Goal: Task Accomplishment & Management: Manage account settings

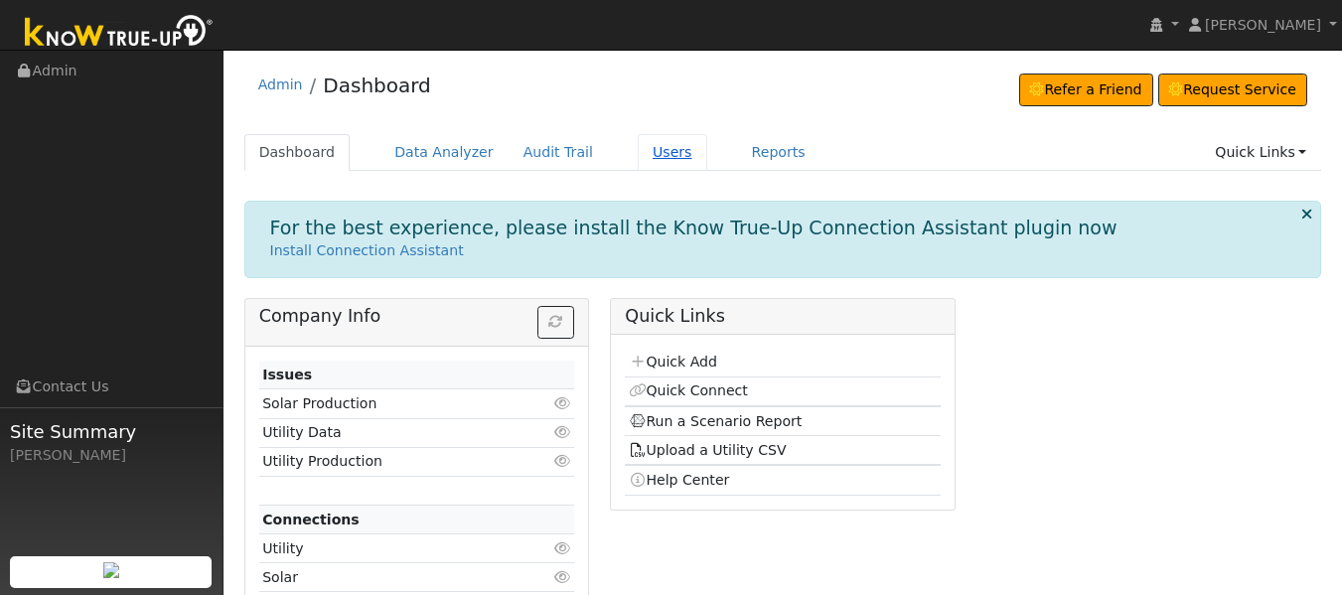
click at [638, 154] on link "Users" at bounding box center [673, 152] width 70 height 37
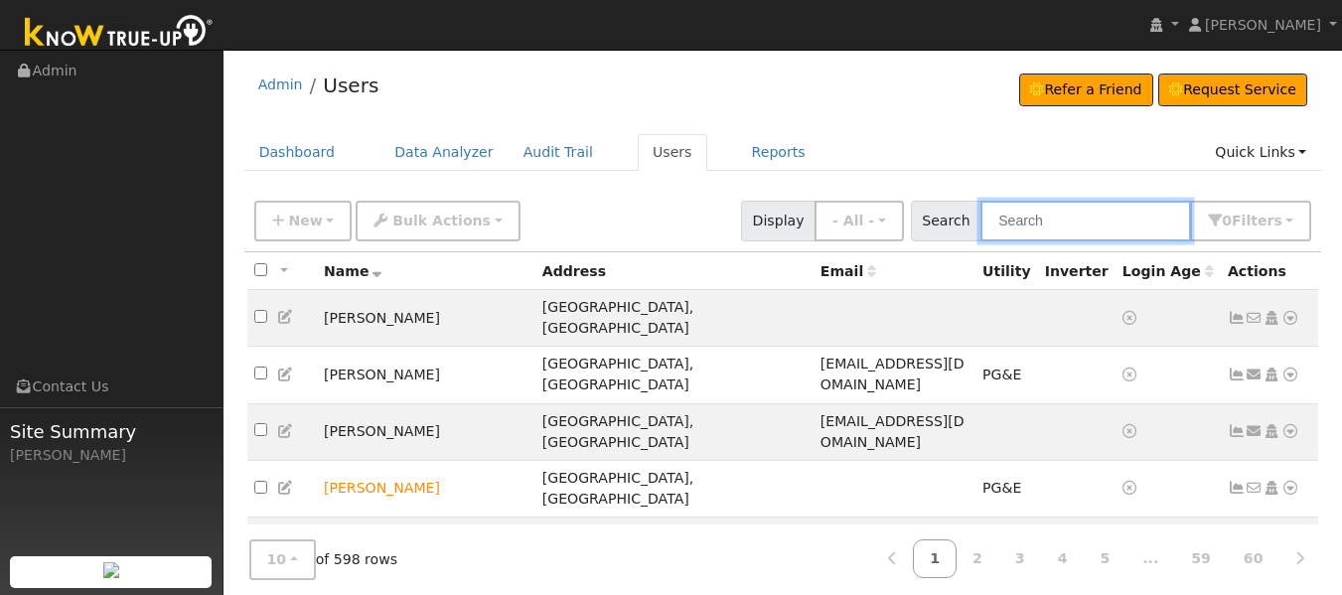
click at [1047, 215] on input "text" at bounding box center [1085, 221] width 211 height 41
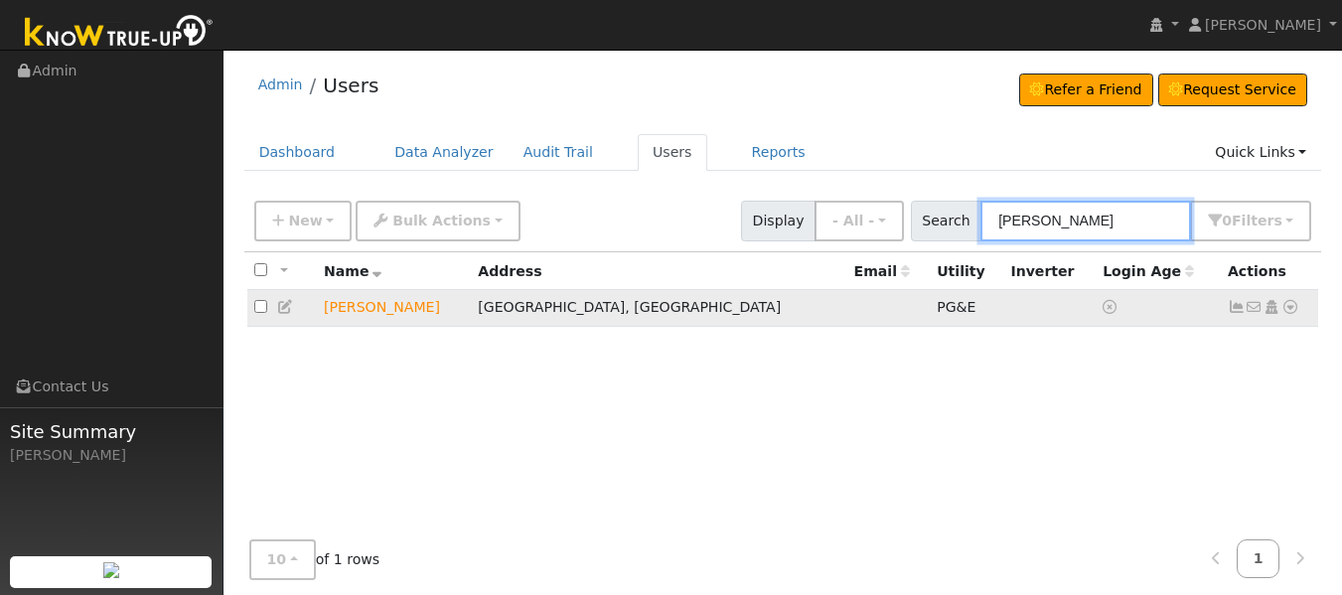
type input "[PERSON_NAME]"
click at [1232, 311] on icon at bounding box center [1237, 307] width 18 height 14
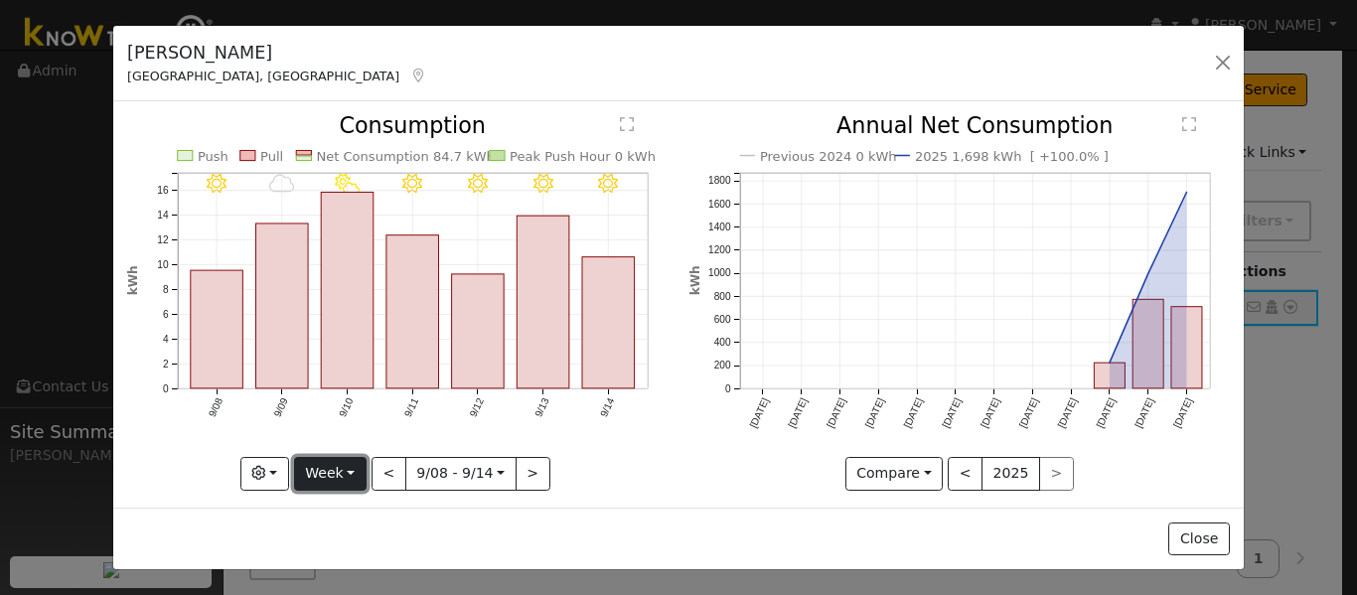
click at [346, 461] on button "Week" at bounding box center [330, 474] width 73 height 34
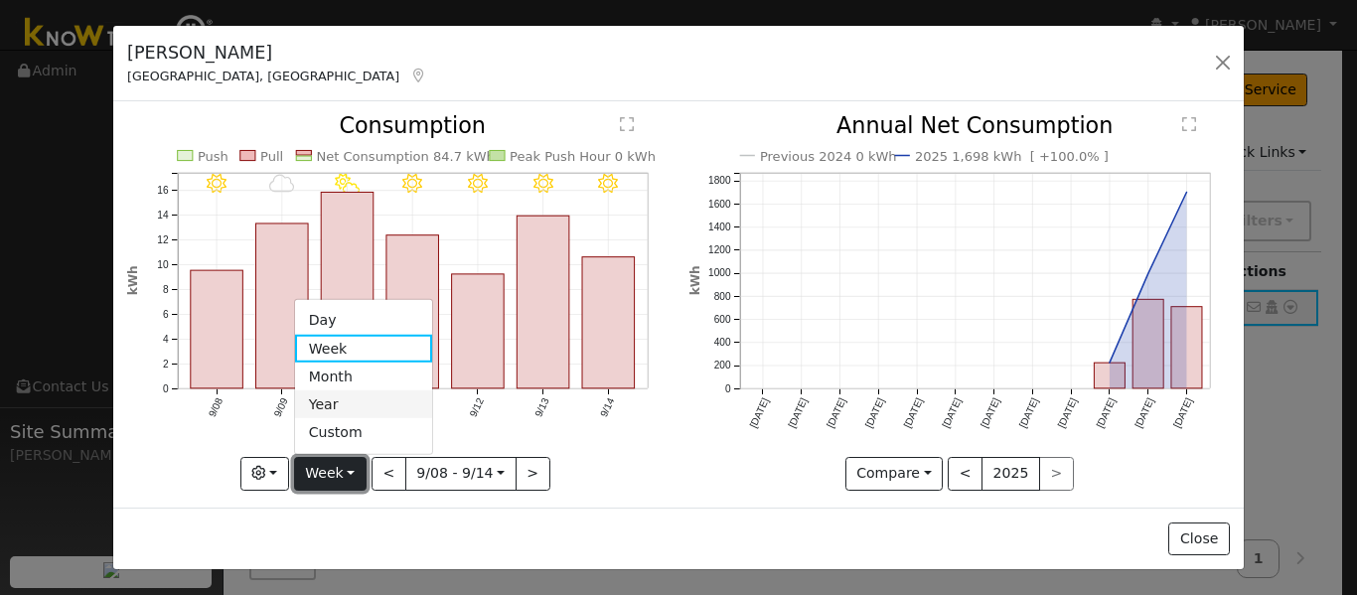
drag, startPoint x: 346, startPoint y: 461, endPoint x: 336, endPoint y: 406, distance: 55.5
click at [336, 457] on div "Week Day Week Month Year Custom" at bounding box center [330, 474] width 73 height 34
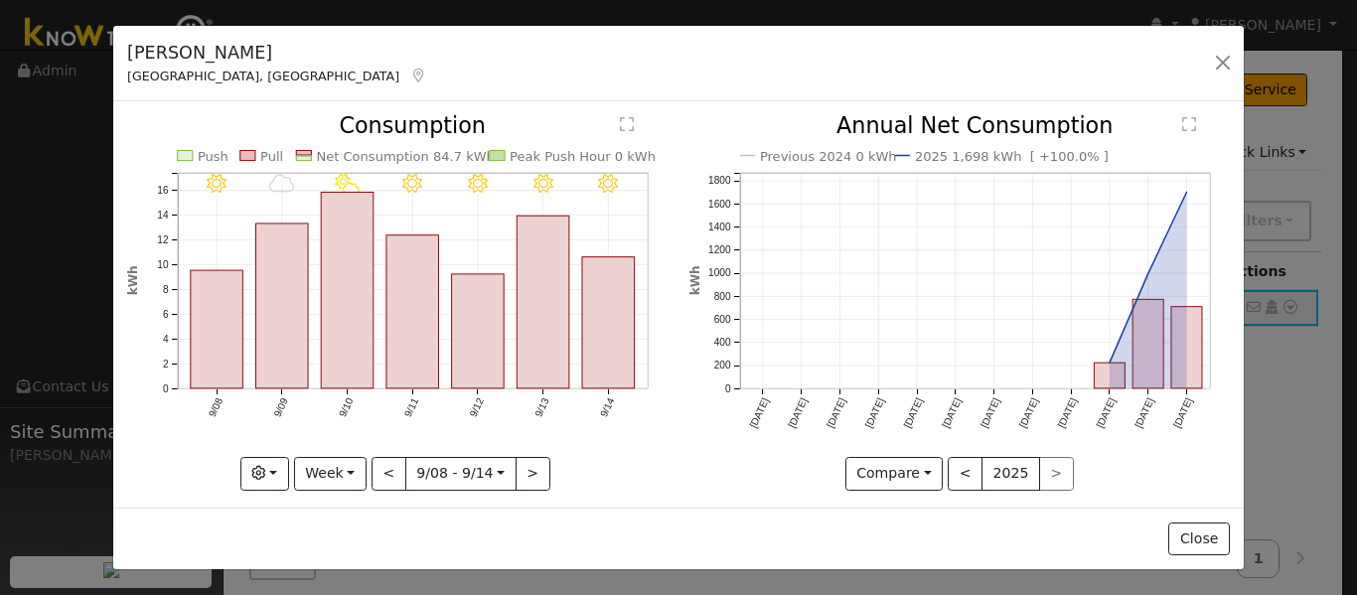
click at [337, 406] on text "9/10" at bounding box center [346, 407] width 18 height 23
click at [334, 461] on button "Week" at bounding box center [330, 474] width 73 height 34
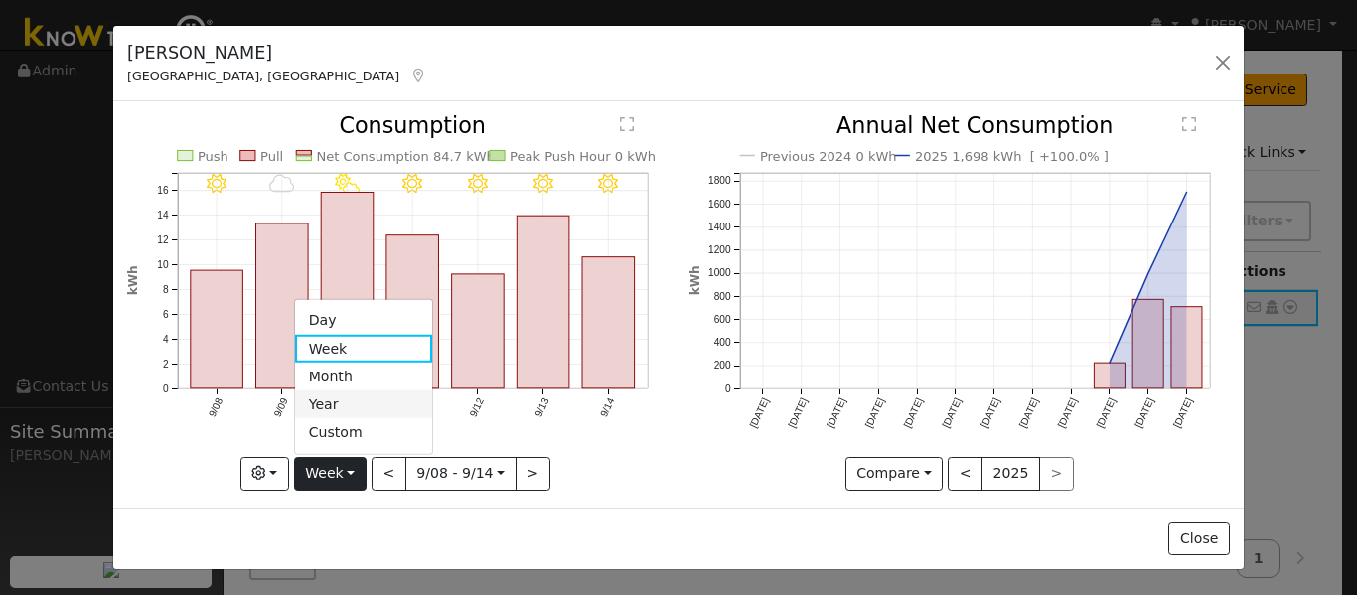
click at [332, 396] on link "Year" at bounding box center [364, 404] width 138 height 28
type input "[DATE]"
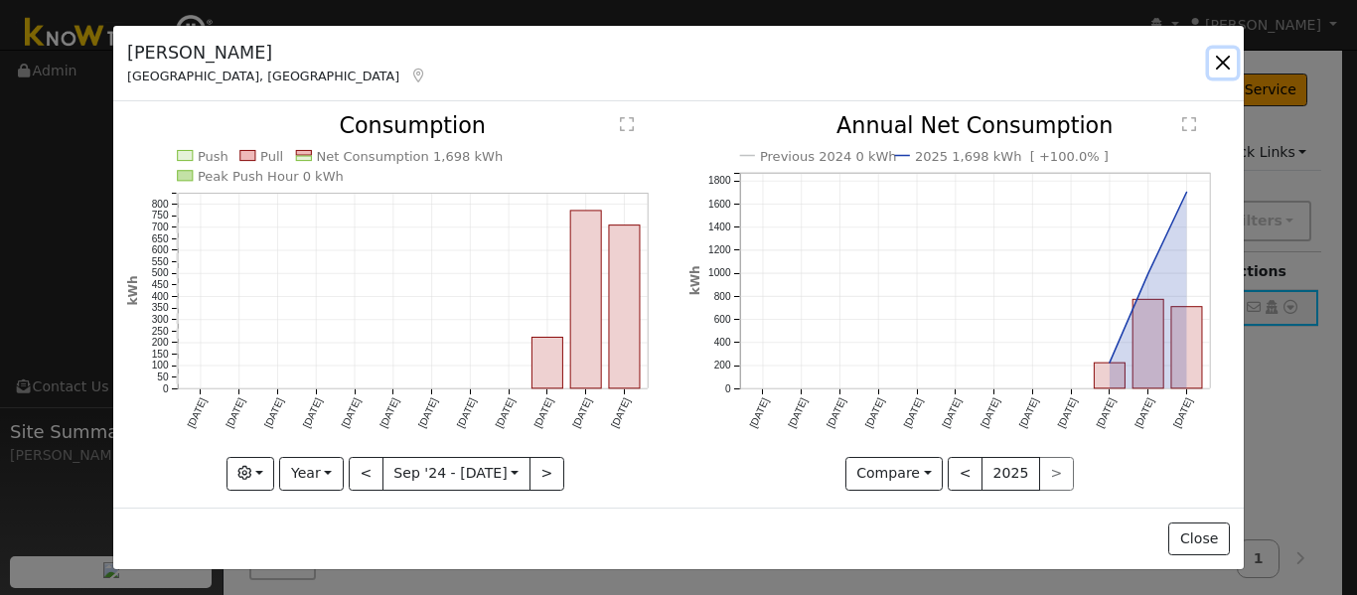
click at [1231, 60] on button "button" at bounding box center [1223, 63] width 28 height 28
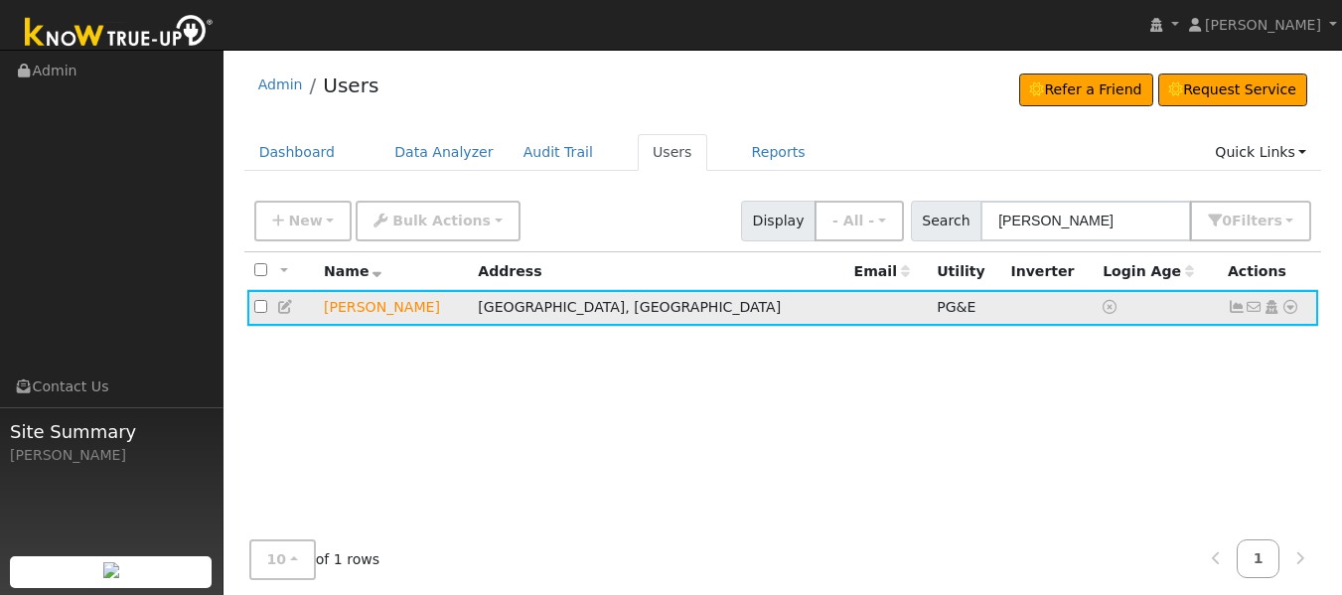
click at [1296, 306] on icon at bounding box center [1290, 307] width 18 height 14
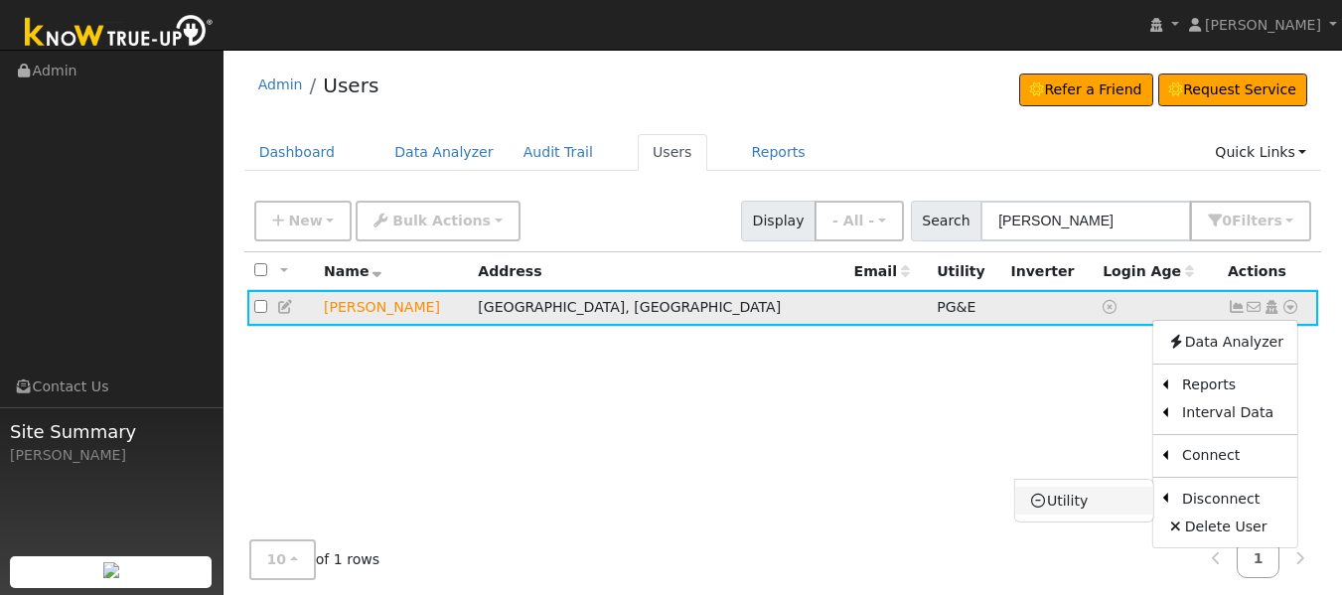
click at [1099, 512] on link "Utility" at bounding box center [1084, 501] width 138 height 28
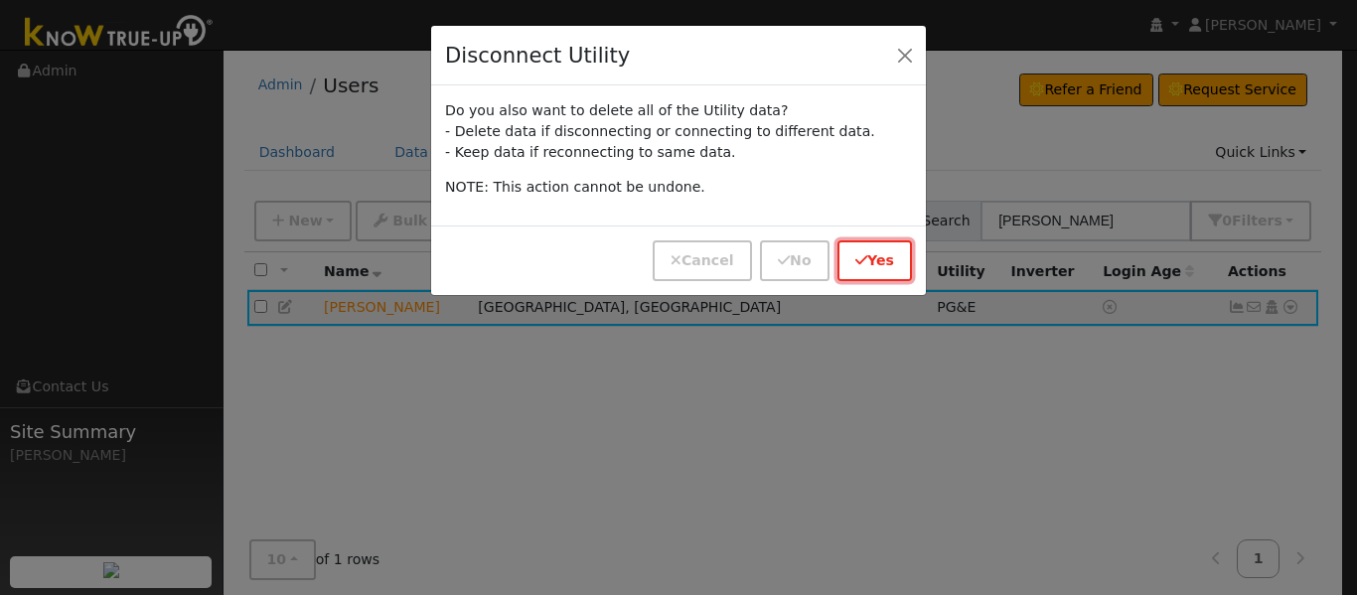
click at [878, 258] on button "Yes" at bounding box center [874, 260] width 74 height 41
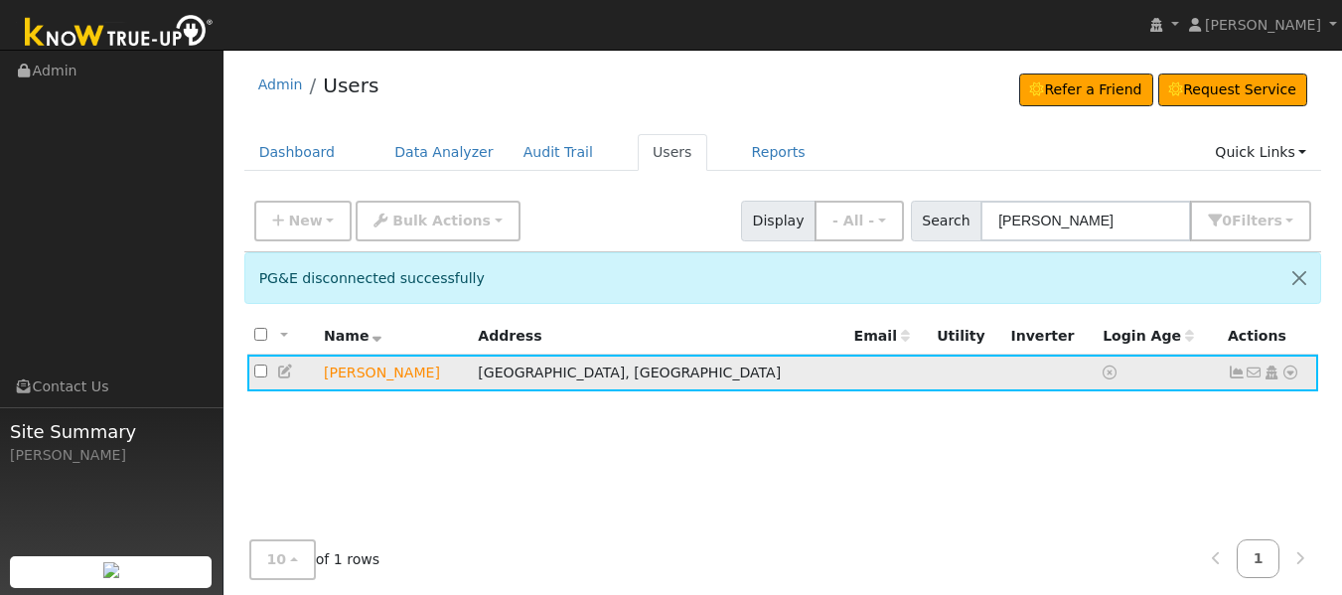
click at [1283, 374] on icon at bounding box center [1290, 373] width 18 height 14
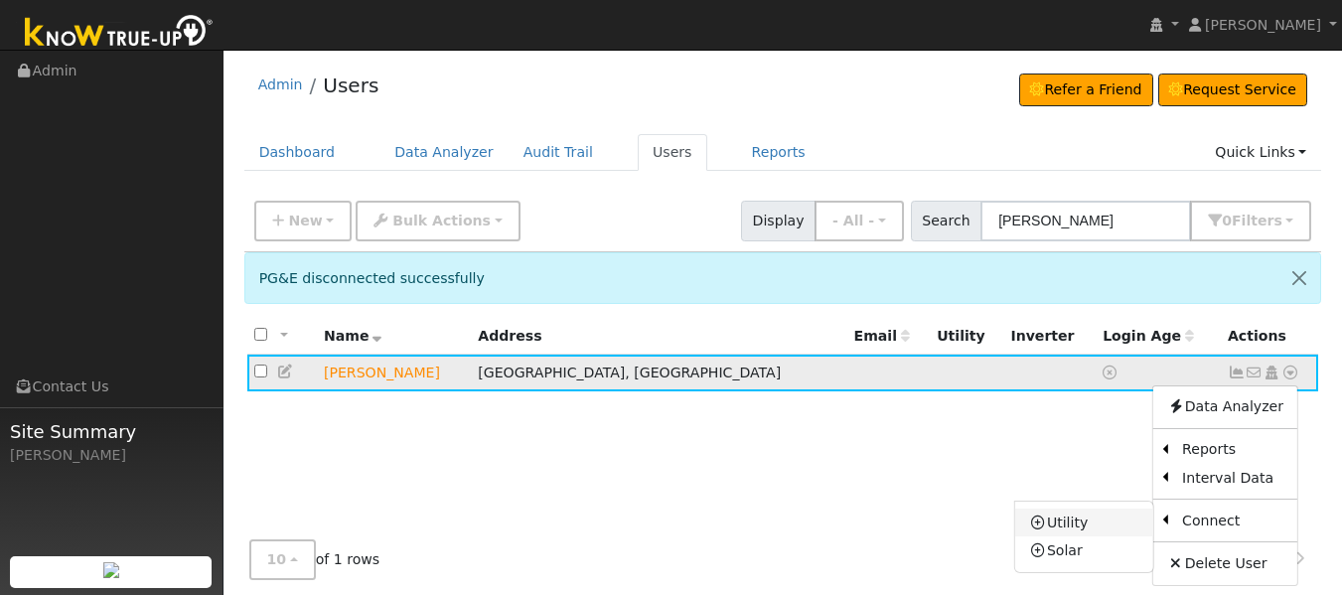
click at [1056, 525] on link "Utility" at bounding box center [1084, 523] width 138 height 28
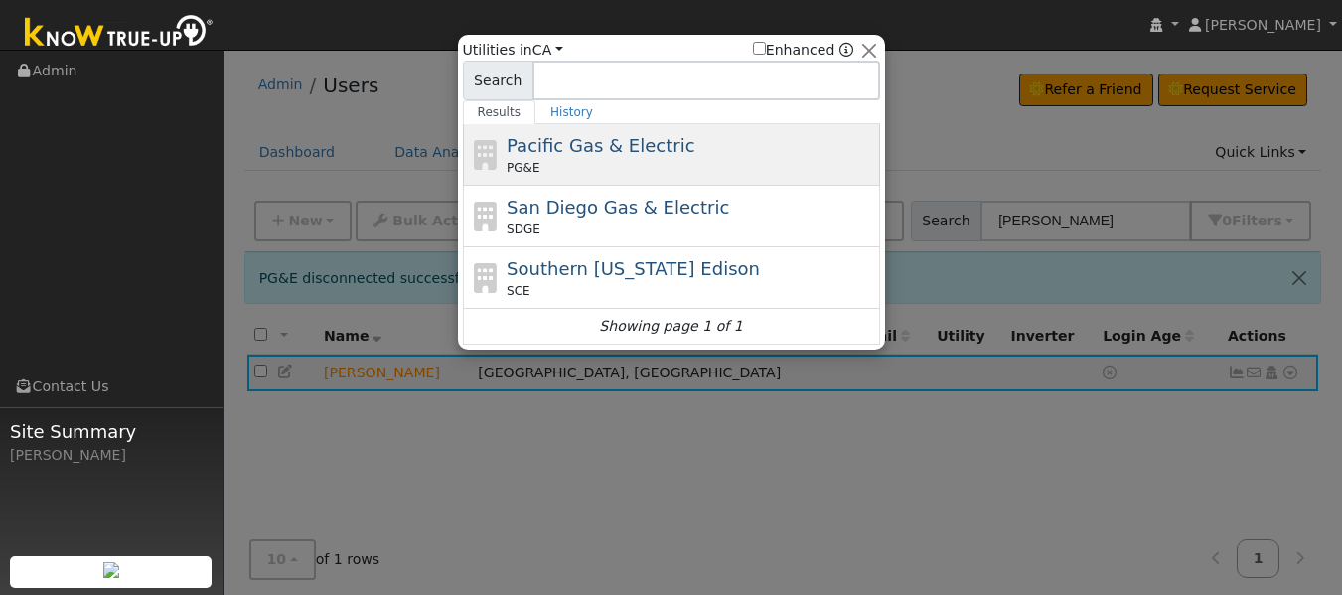
click at [617, 138] on span "Pacific Gas & Electric" at bounding box center [601, 145] width 188 height 21
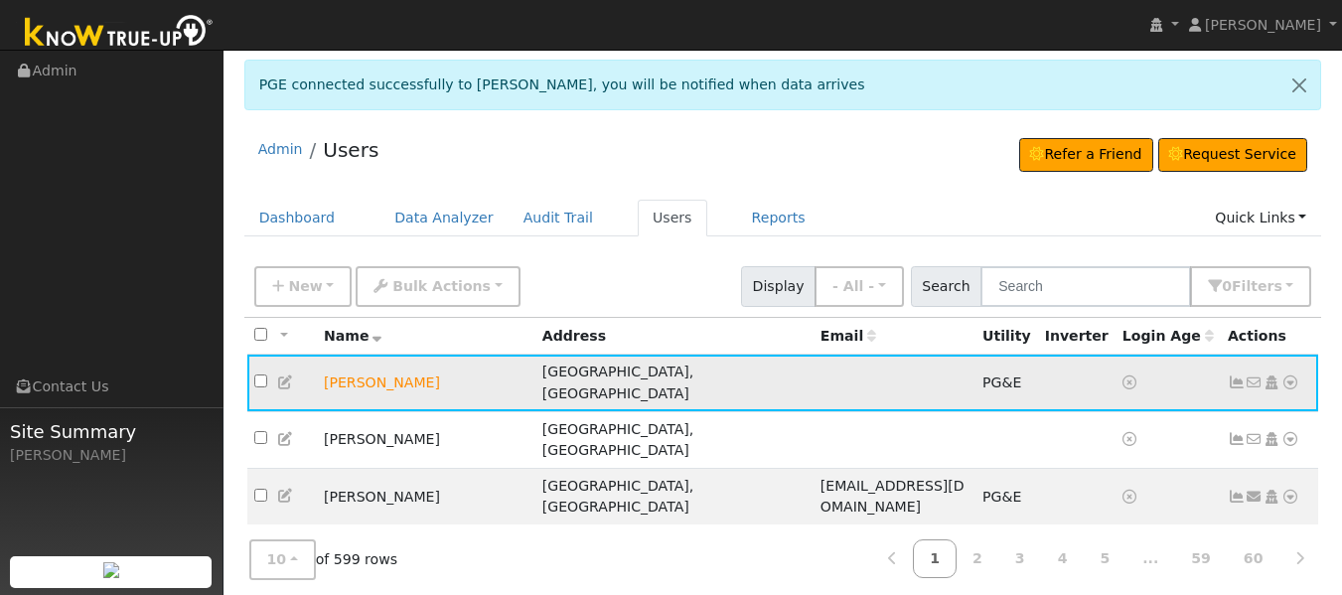
click at [1232, 375] on icon at bounding box center [1237, 382] width 18 height 14
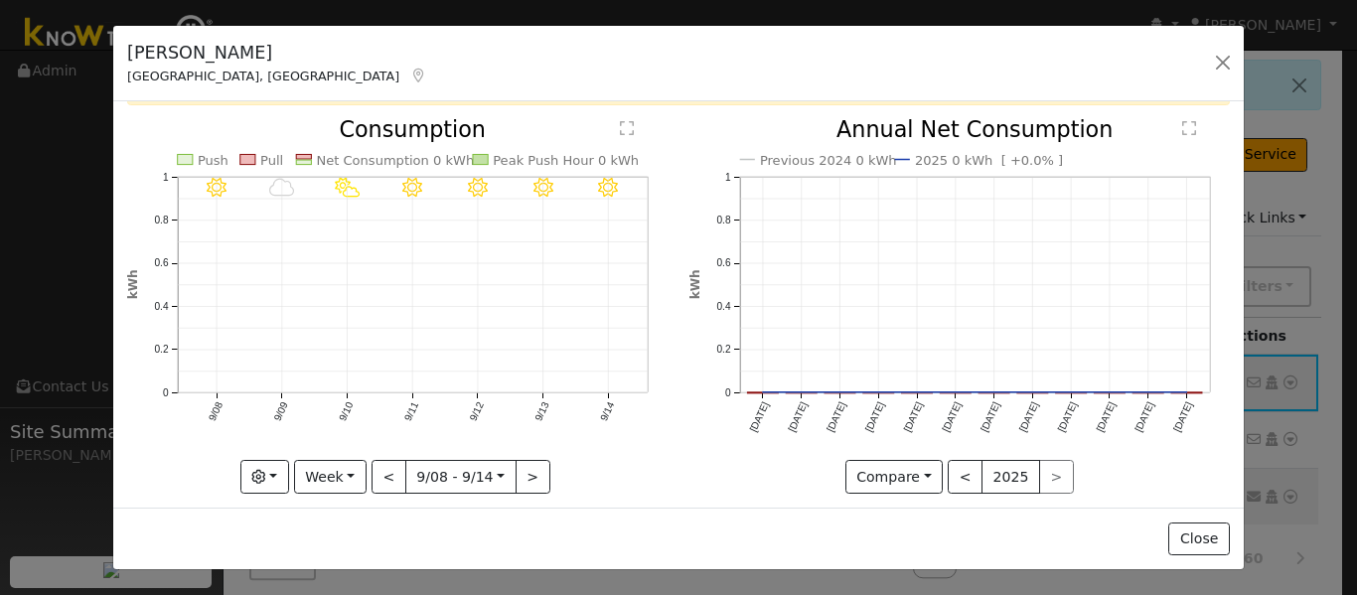
scroll to position [119, 0]
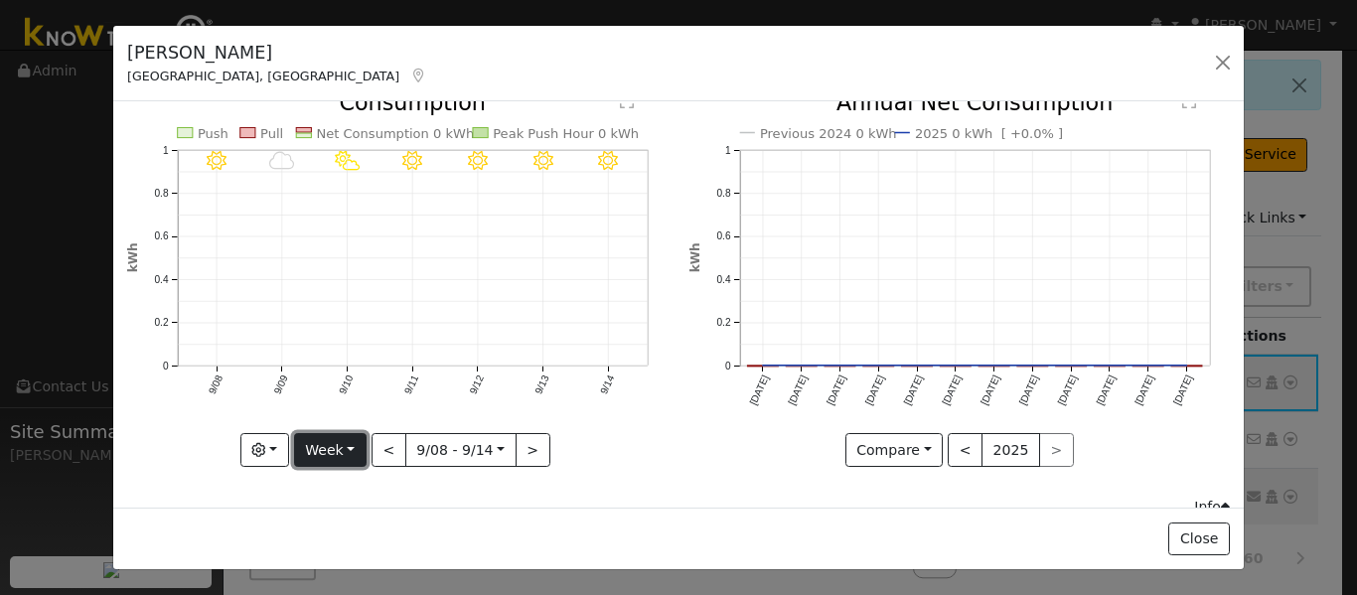
click at [338, 438] on button "Week" at bounding box center [330, 450] width 73 height 34
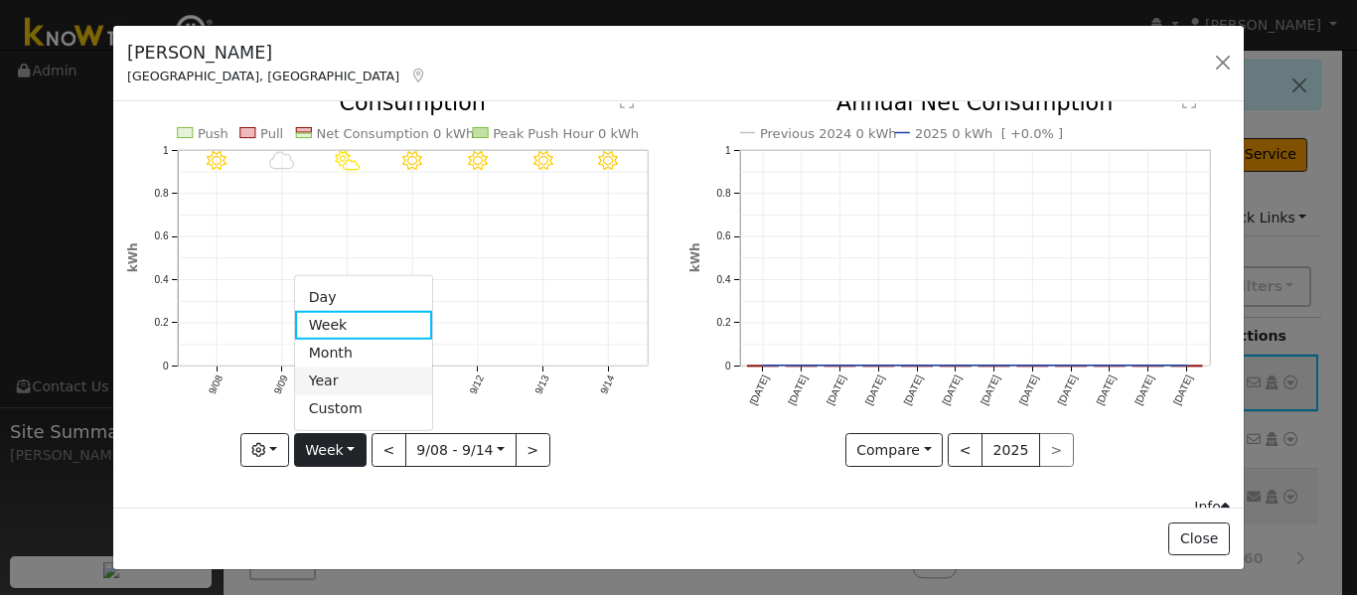
click at [334, 377] on link "Year" at bounding box center [364, 382] width 138 height 28
type input "[DATE]"
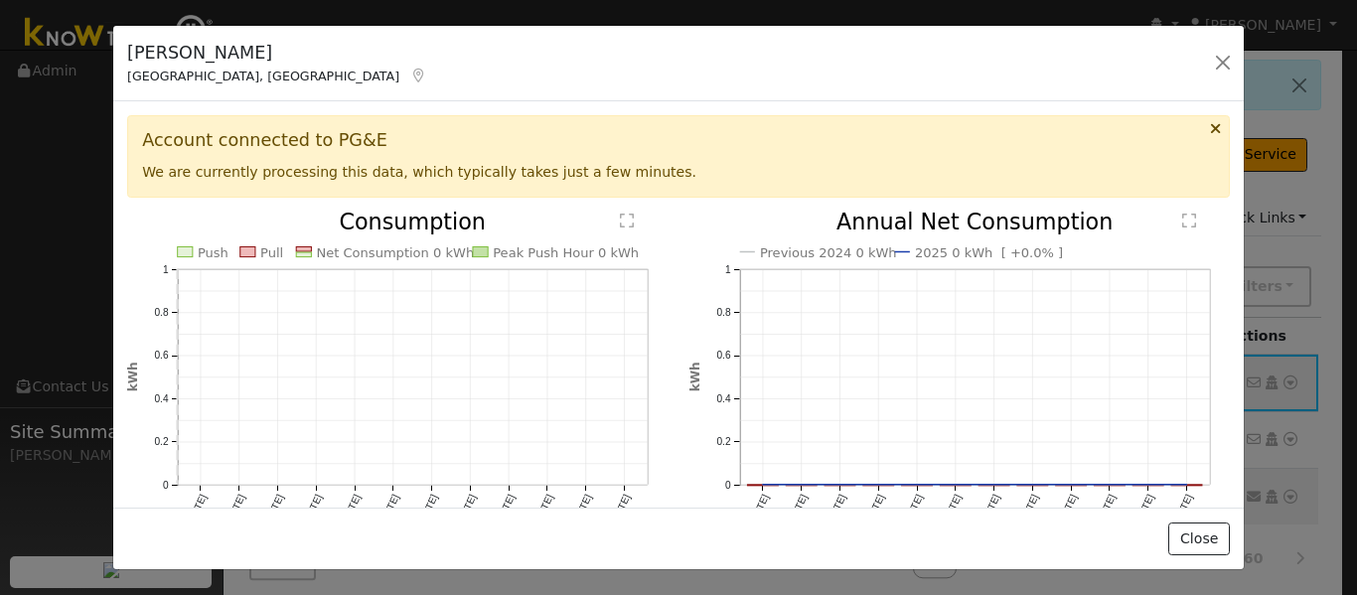
scroll to position [311, 0]
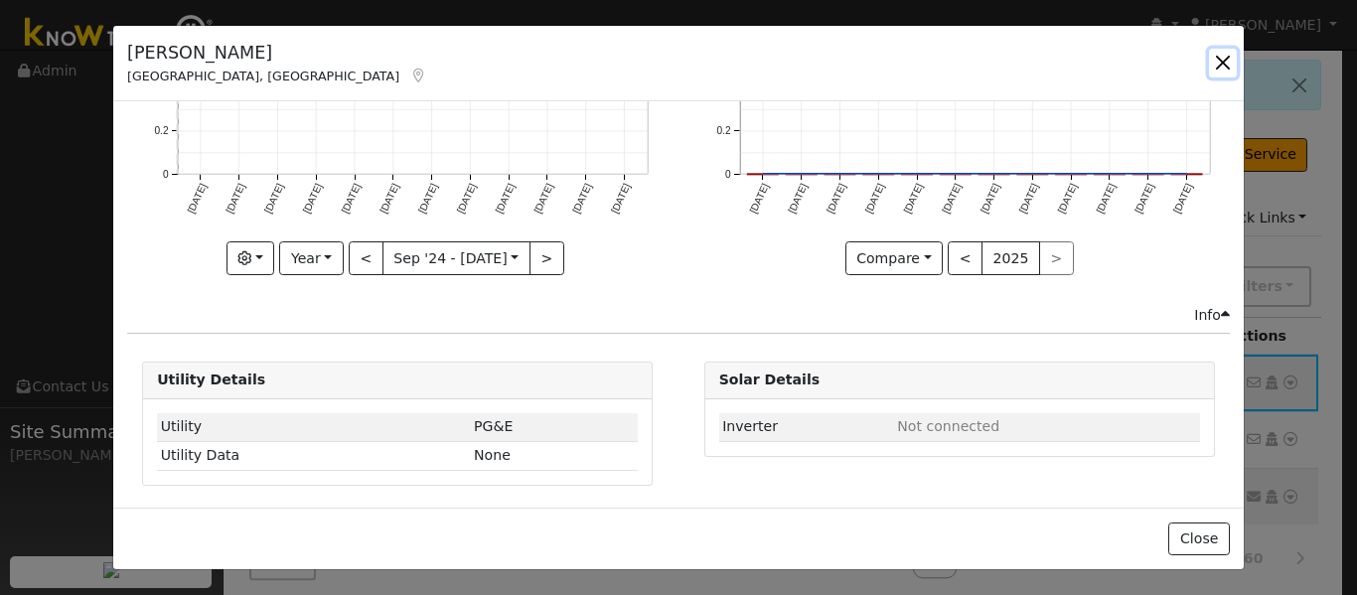
click at [1229, 65] on button "button" at bounding box center [1223, 63] width 28 height 28
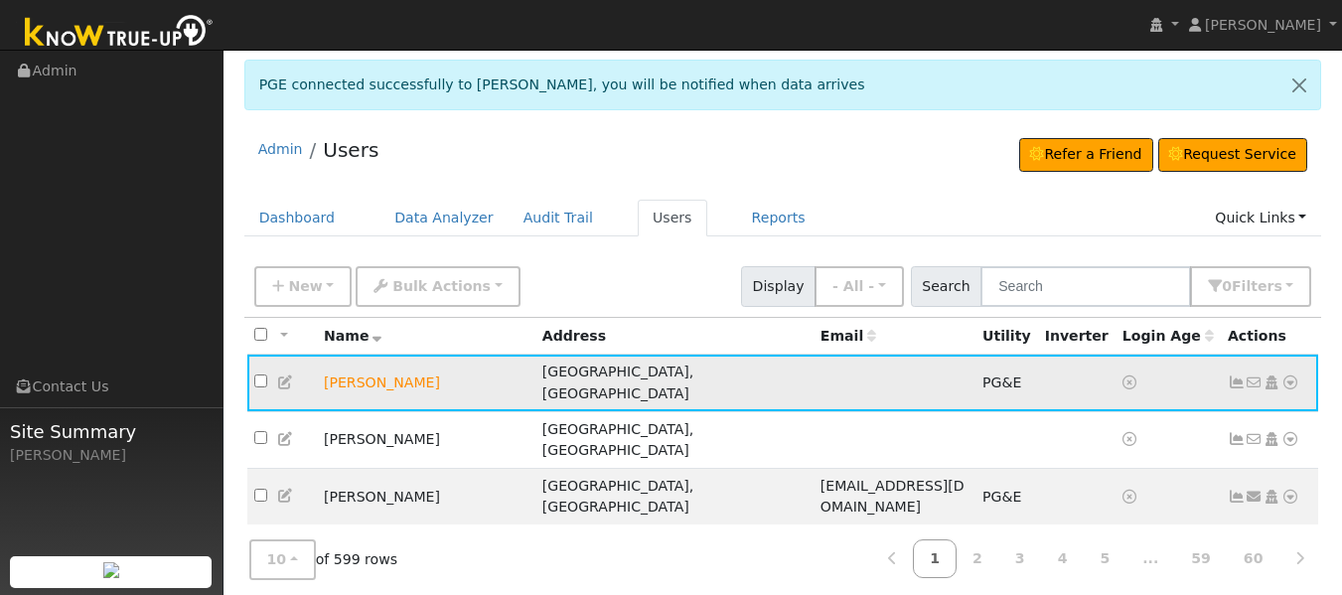
click at [1227, 362] on td "No email address Send Email... Copy a Link Reset Password Open Access Data Anal…" at bounding box center [1270, 383] width 98 height 57
click at [1228, 375] on icon at bounding box center [1237, 382] width 18 height 14
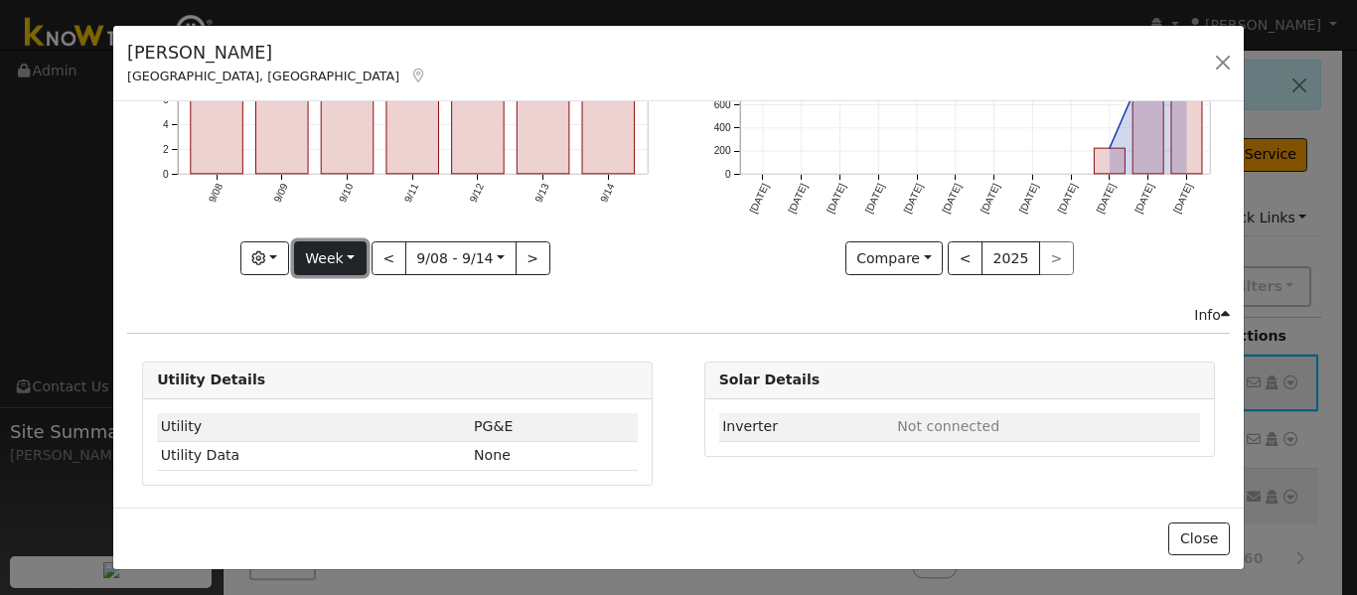
click at [342, 250] on button "Week" at bounding box center [330, 258] width 73 height 34
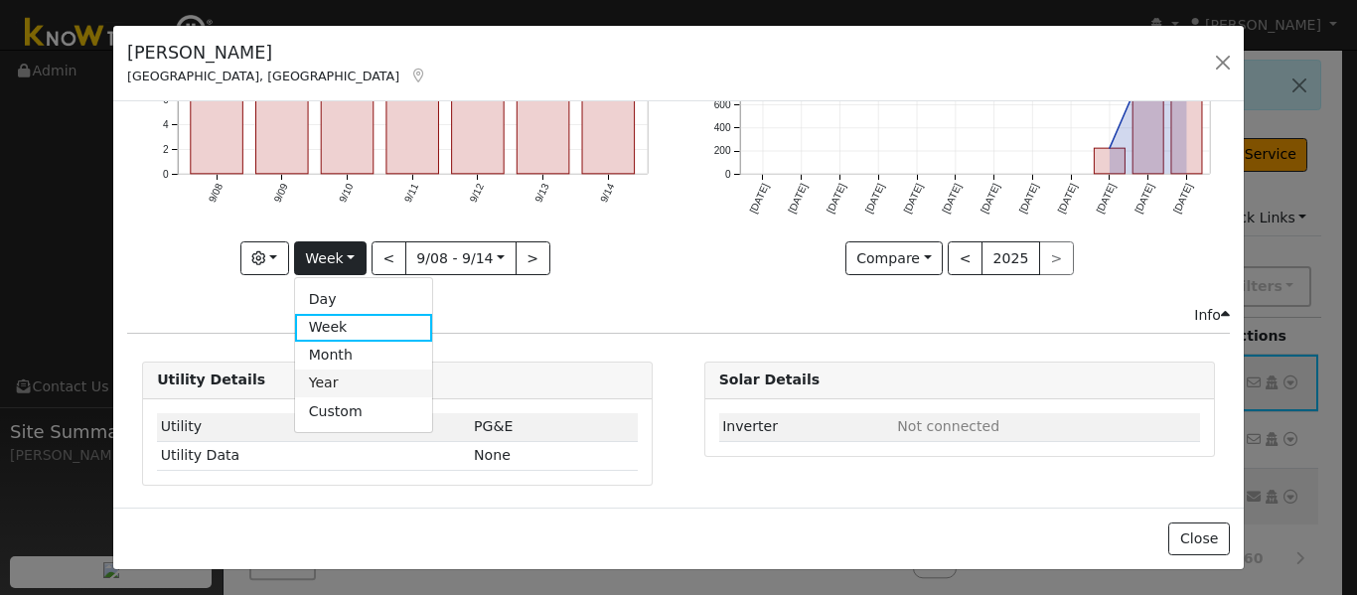
click at [339, 371] on link "Year" at bounding box center [364, 384] width 138 height 28
type input "[DATE]"
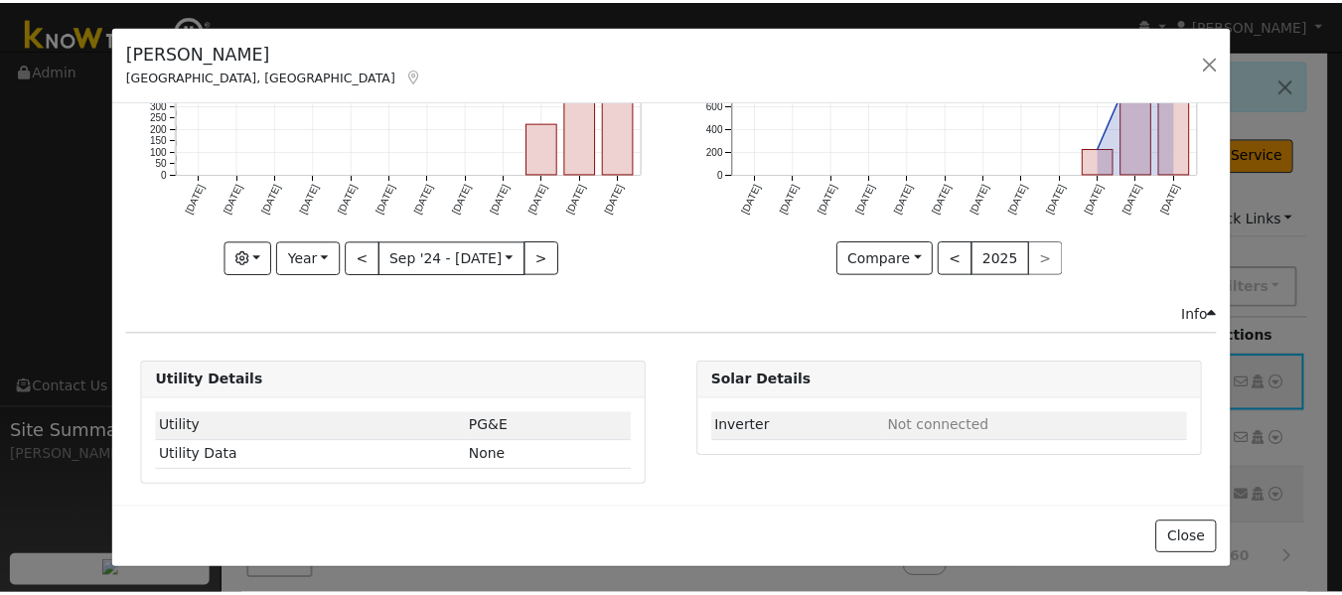
scroll to position [0, 0]
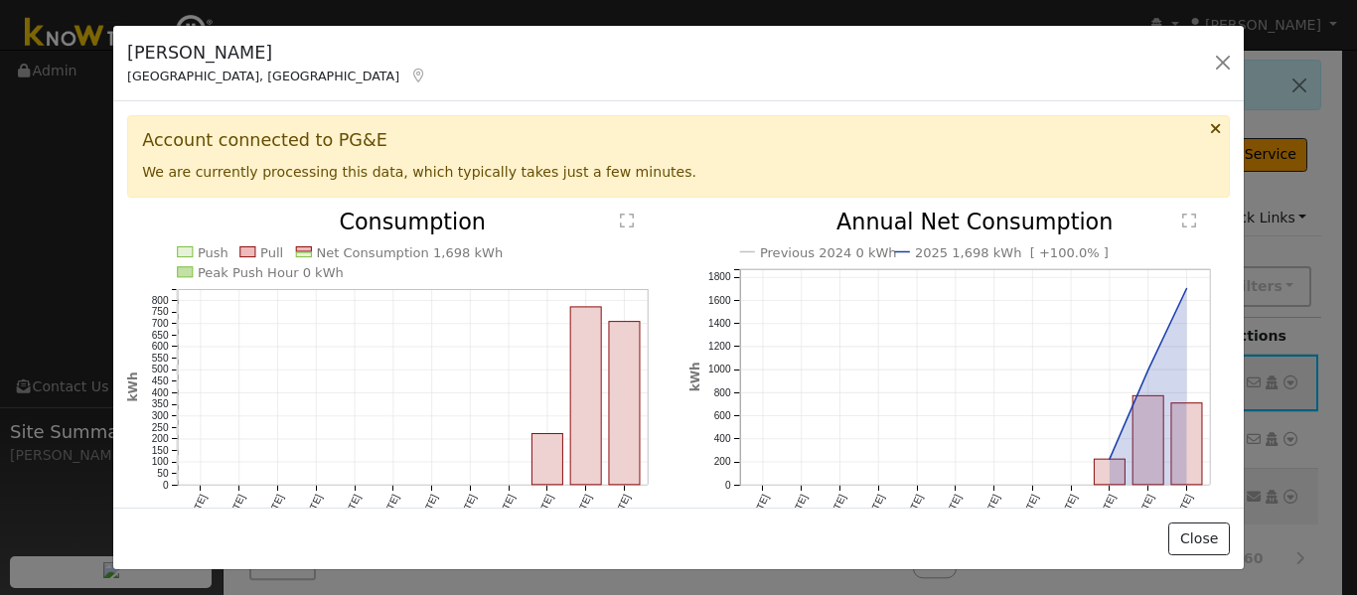
click at [621, 221] on text "" at bounding box center [628, 221] width 14 height 16
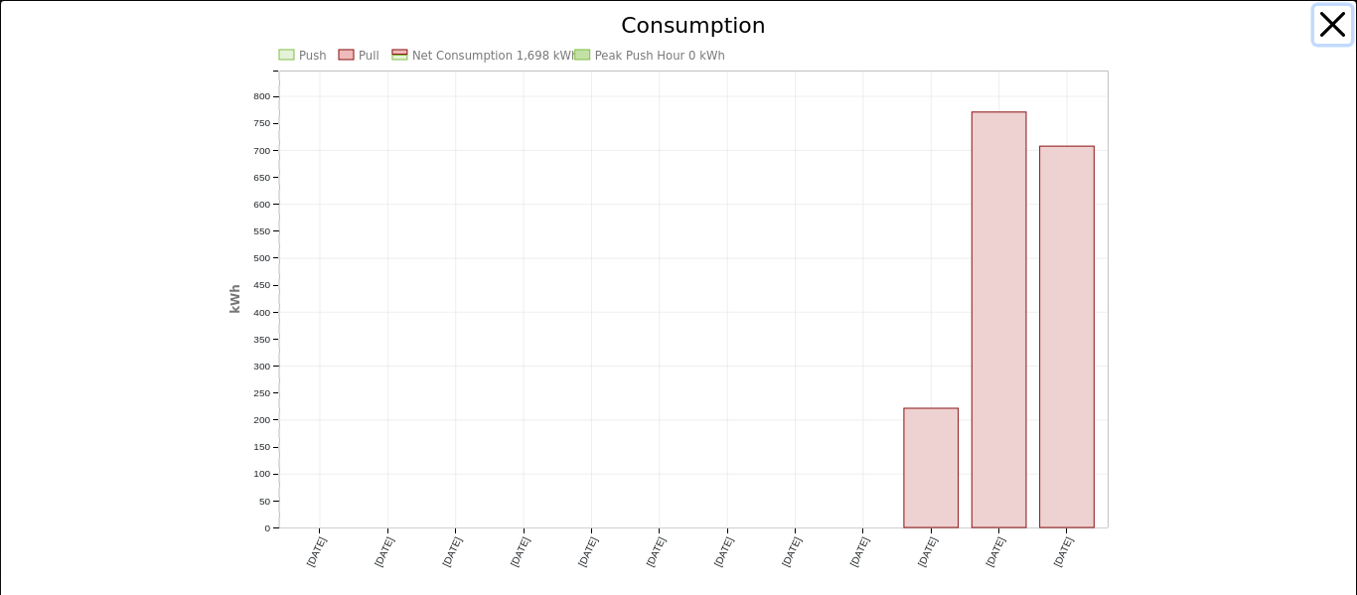
click at [1316, 25] on button "button" at bounding box center [1333, 25] width 38 height 38
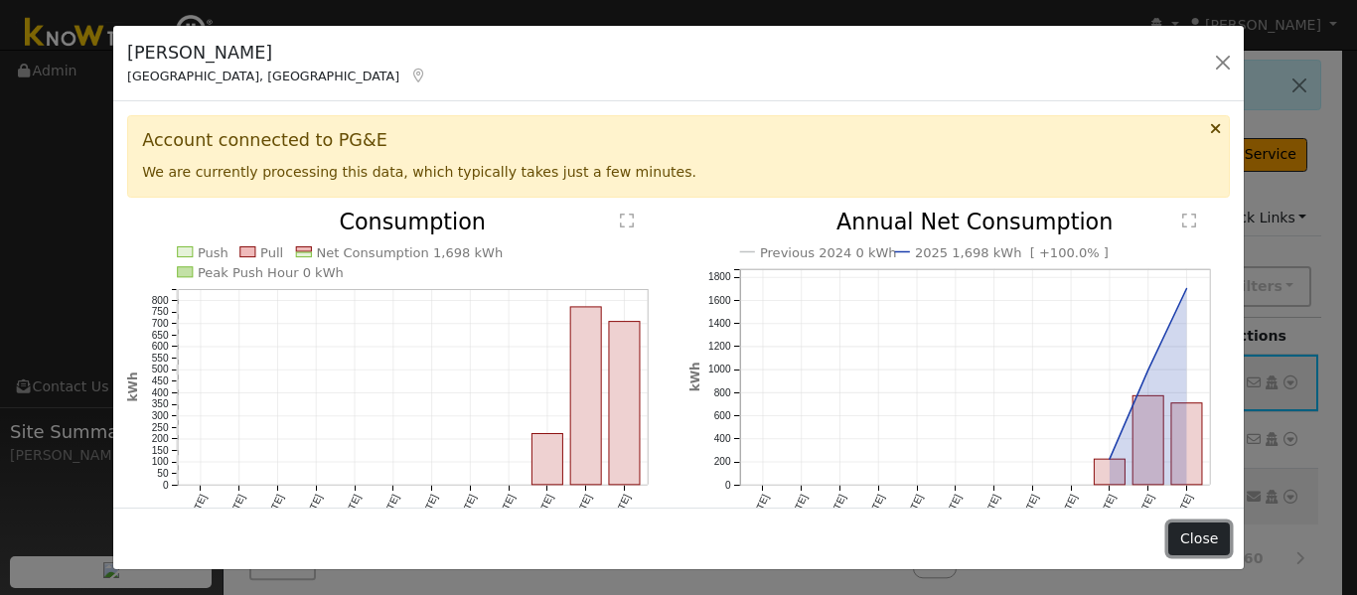
click at [1214, 547] on button "Close" at bounding box center [1198, 539] width 61 height 34
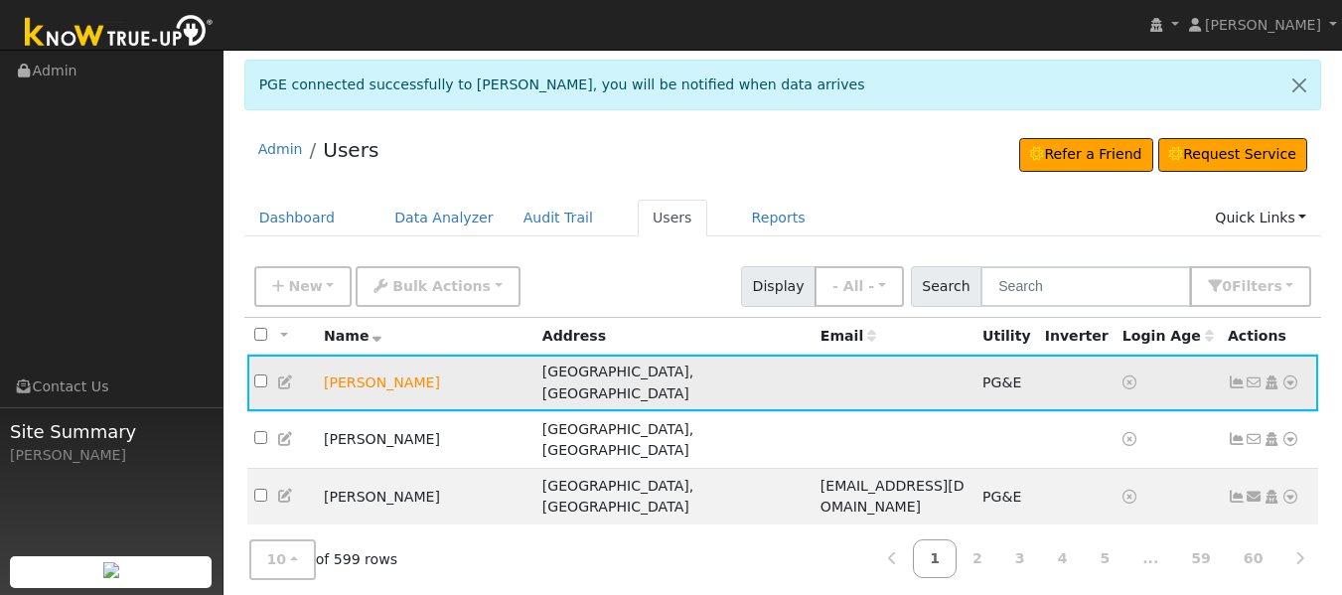
click at [1236, 375] on icon at bounding box center [1237, 382] width 18 height 14
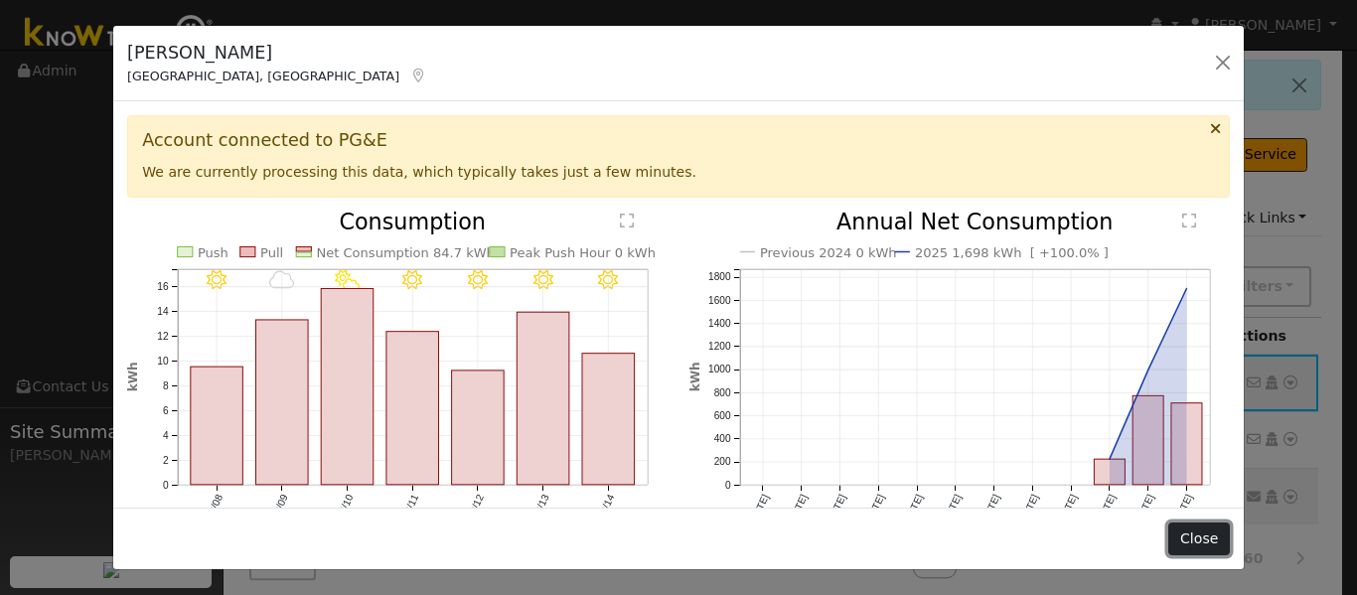
click at [1185, 545] on button "Close" at bounding box center [1198, 539] width 61 height 34
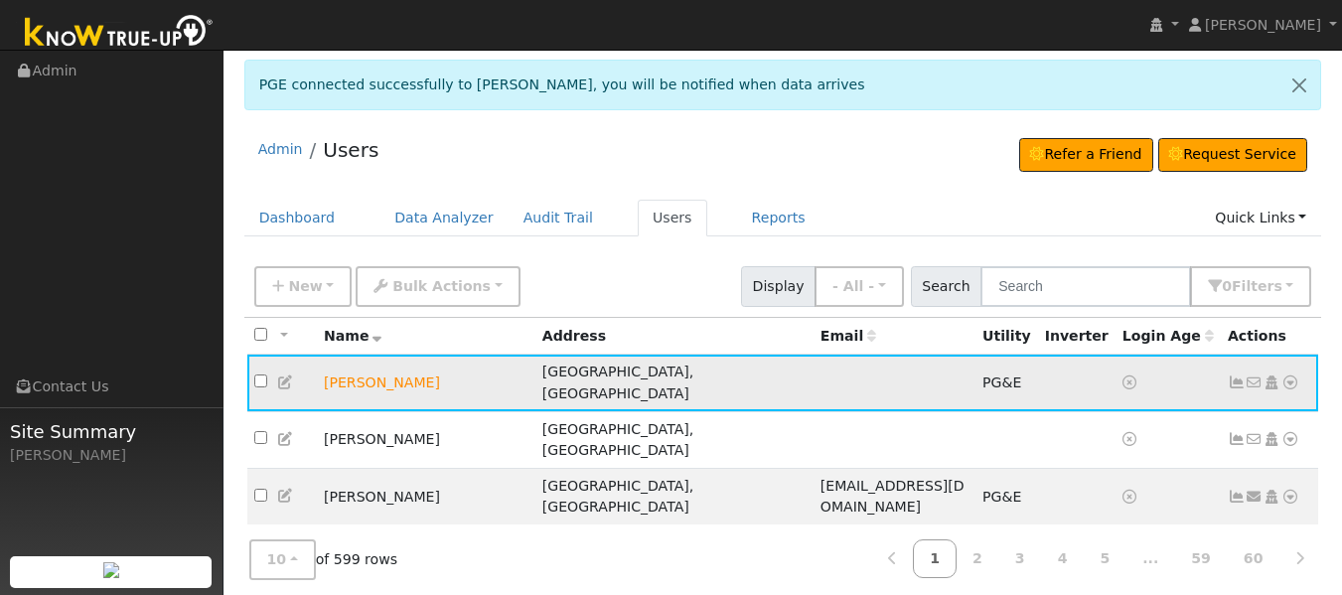
click at [1292, 375] on icon at bounding box center [1290, 382] width 18 height 14
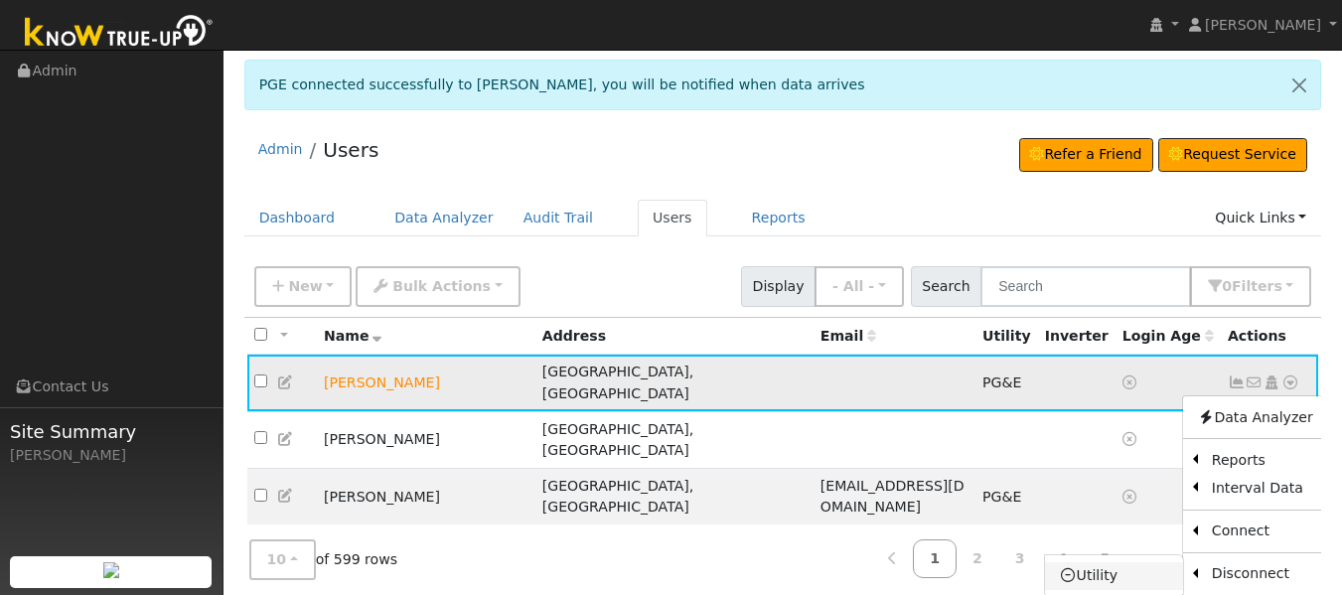
click at [1097, 562] on link "Utility" at bounding box center [1114, 576] width 138 height 28
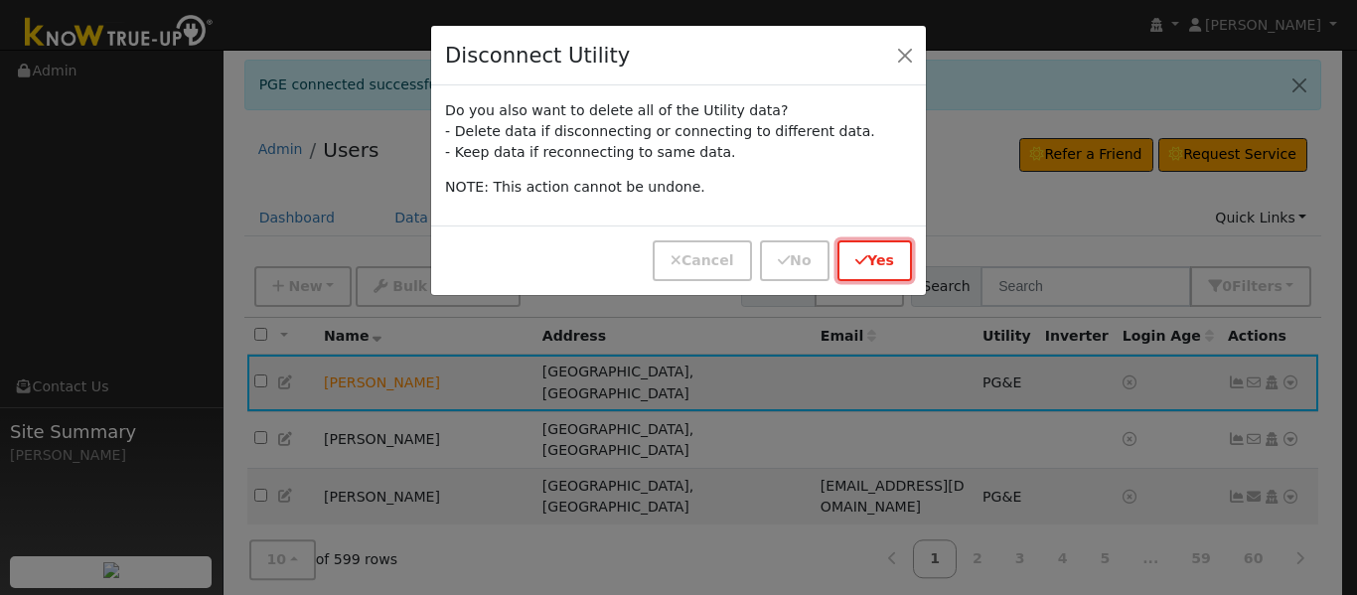
click at [877, 261] on button "Yes" at bounding box center [874, 260] width 74 height 41
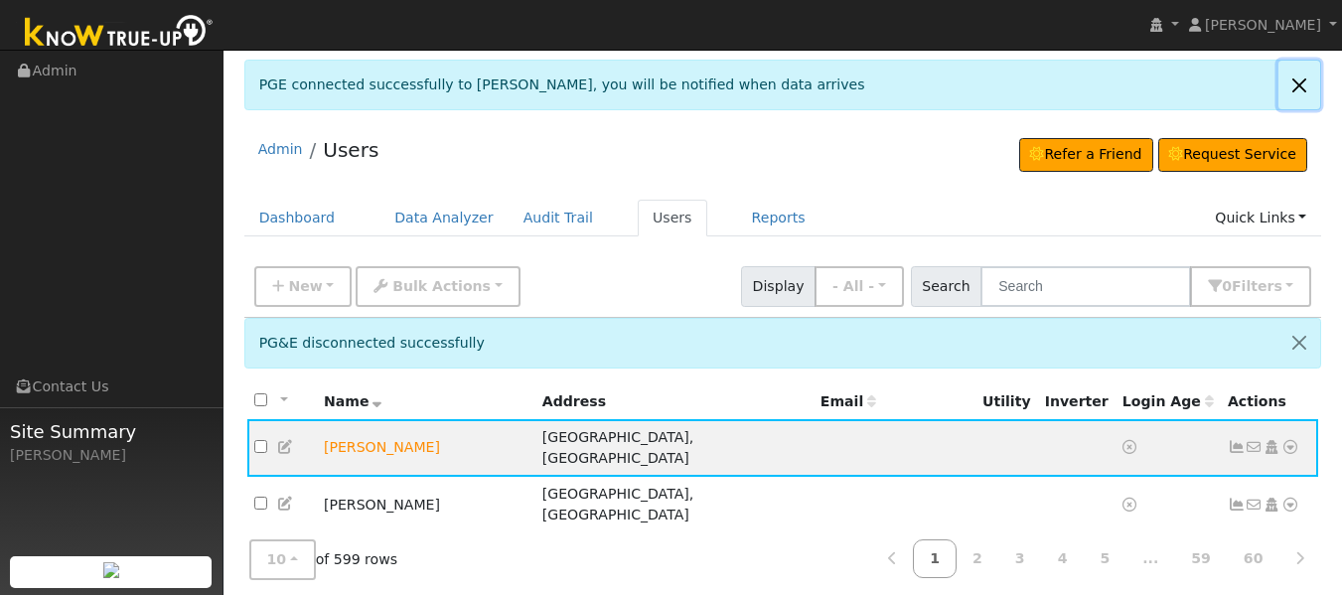
click at [1295, 90] on link at bounding box center [1299, 85] width 42 height 49
